Goal: Contribute content: Add original content to the website for others to see

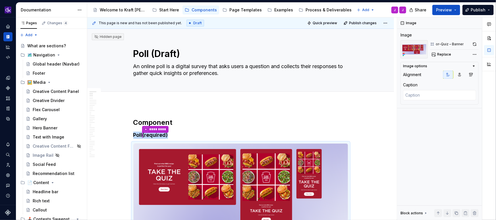
scroll to position [94, 0]
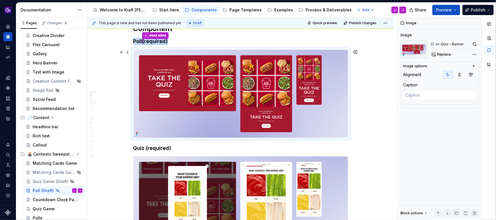
click at [215, 109] on img at bounding box center [241, 94] width 214 height 88
click at [445, 53] on span "Replace" at bounding box center [444, 54] width 14 height 5
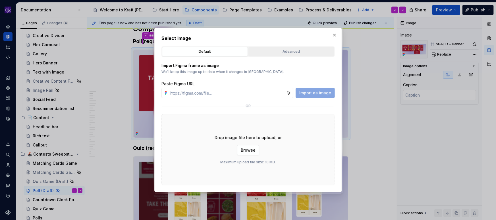
click at [280, 49] on div "Advanced" at bounding box center [292, 52] width 82 height 6
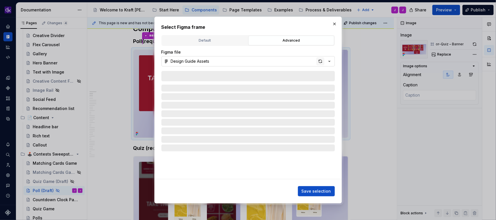
click at [322, 61] on div "button" at bounding box center [321, 61] width 8 height 8
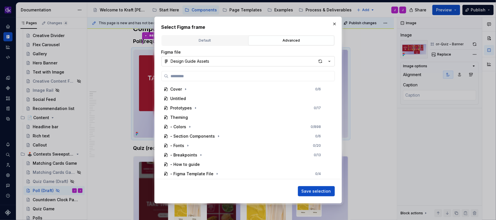
type textarea "*"
type input "**********"
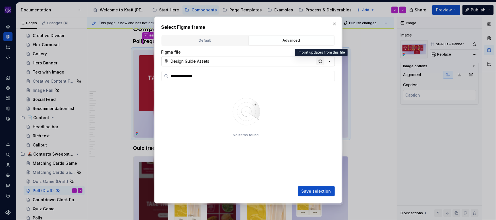
click at [321, 61] on div "button" at bounding box center [321, 61] width 8 height 8
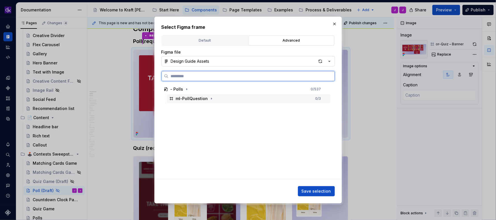
click at [280, 100] on div "ml-PollQuestion 0 / 3" at bounding box center [249, 98] width 164 height 9
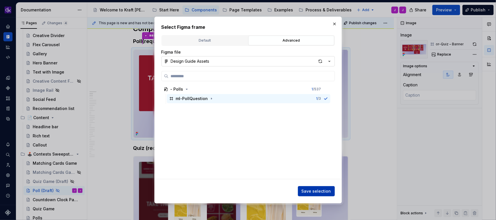
click at [316, 190] on span "Save selection" at bounding box center [317, 191] width 30 height 6
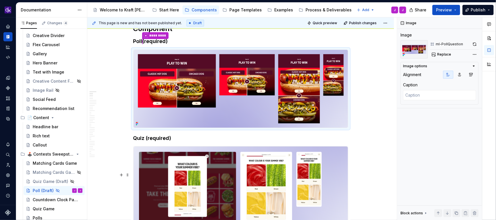
type textarea "*"
